Goal: Task Accomplishment & Management: Use online tool/utility

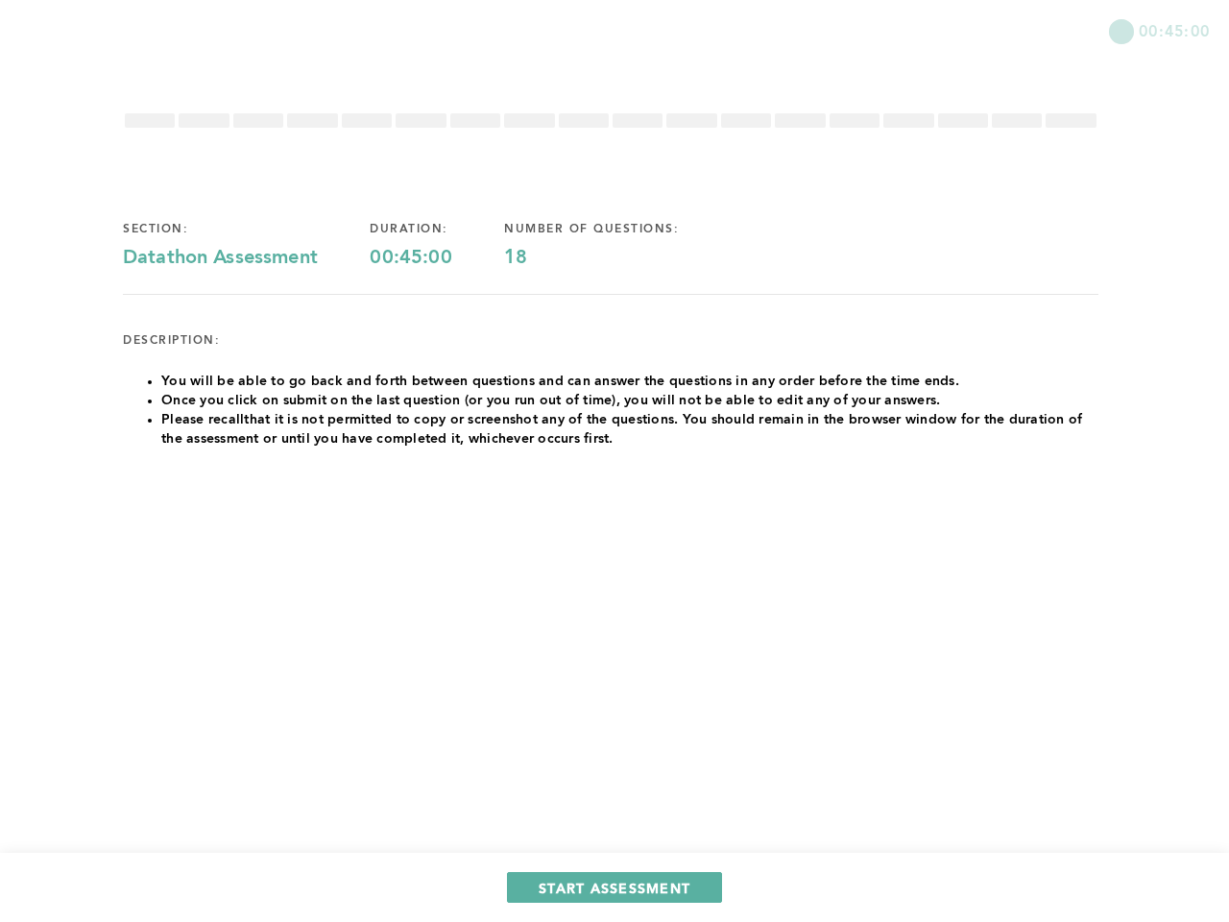
click at [150, 120] on div "section: Datathon Assessment duration: 00:45:00 number of questions: 18 descrip…" at bounding box center [614, 334] width 983 height 446
click at [204, 120] on div "section: Datathon Assessment duration: 00:45:00 number of questions: 18 descrip…" at bounding box center [614, 334] width 983 height 446
click at [258, 120] on div "section: Datathon Assessment duration: 00:45:00 number of questions: 18 descrip…" at bounding box center [614, 334] width 983 height 446
click at [312, 120] on div "section: Datathon Assessment duration: 00:45:00 number of questions: 18 descrip…" at bounding box center [614, 334] width 983 height 446
click at [367, 120] on div "section: Datathon Assessment duration: 00:45:00 number of questions: 18 descrip…" at bounding box center [614, 334] width 983 height 446
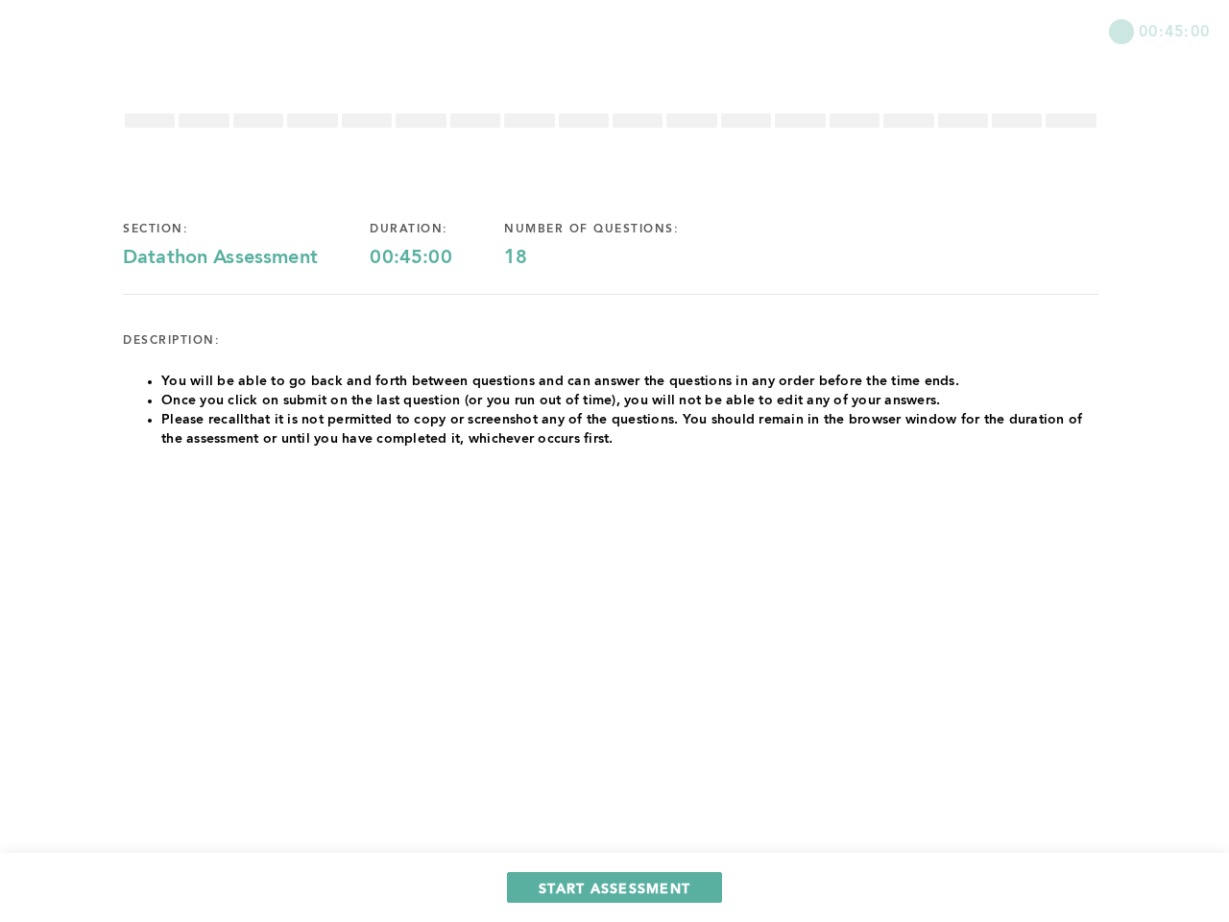
click at [421, 120] on div "section: Datathon Assessment duration: 00:45:00 number of questions: 18 descrip…" at bounding box center [614, 334] width 983 height 446
click at [475, 120] on div "section: Datathon Assessment duration: 00:45:00 number of questions: 18 descrip…" at bounding box center [614, 334] width 983 height 446
click at [529, 120] on div "section: Datathon Assessment duration: 00:45:00 number of questions: 18 descrip…" at bounding box center [614, 334] width 983 height 446
click at [584, 120] on div "section: Datathon Assessment duration: 00:45:00 number of questions: 18 descrip…" at bounding box center [614, 334] width 983 height 446
click at [638, 120] on div "section: Datathon Assessment duration: 00:45:00 number of questions: 18 descrip…" at bounding box center [614, 334] width 983 height 446
